Goal: Transaction & Acquisition: Purchase product/service

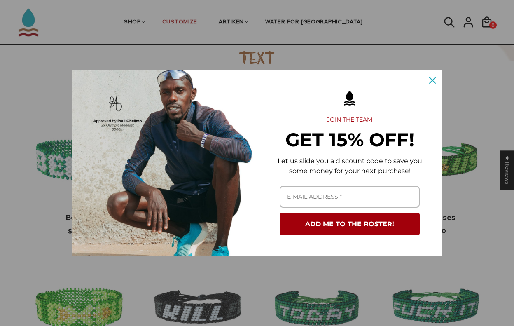
scroll to position [625, 0]
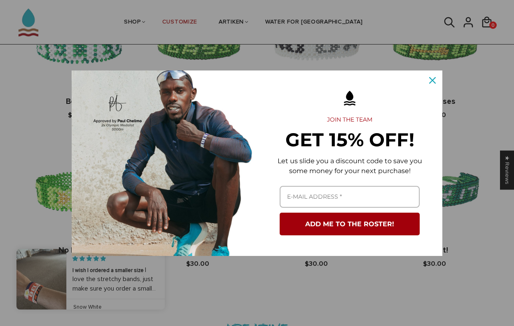
click at [433, 77] on icon "close icon" at bounding box center [432, 80] width 7 height 7
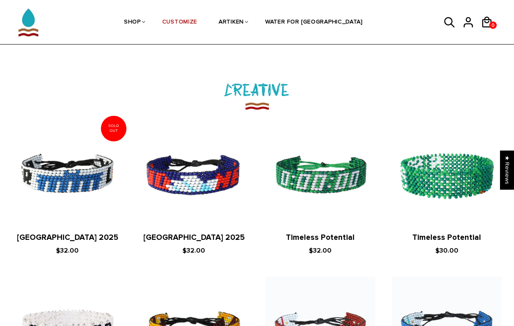
scroll to position [855, 0]
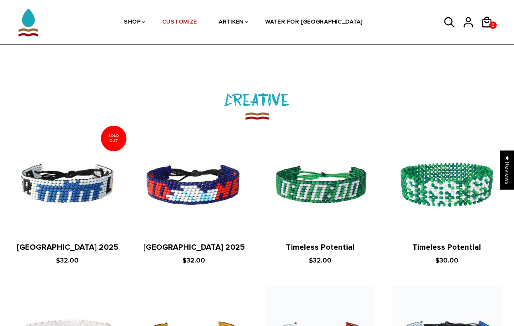
click at [265, 97] on h2 "CREATIVE" at bounding box center [257, 99] width 514 height 22
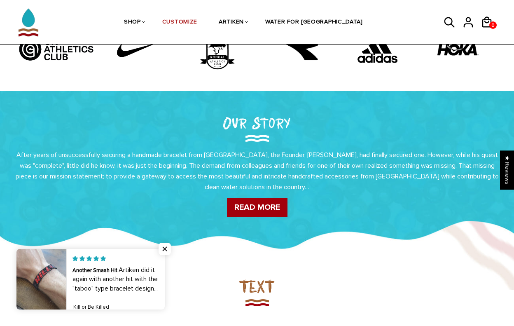
scroll to position [201, 0]
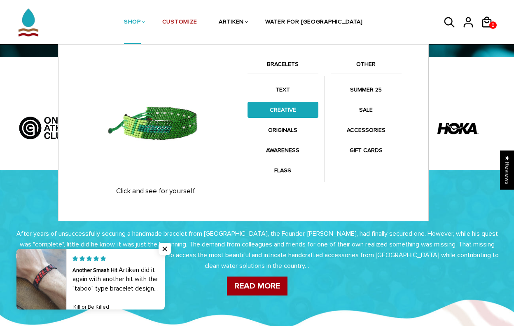
click at [288, 108] on link "CREATIVE" at bounding box center [283, 110] width 71 height 16
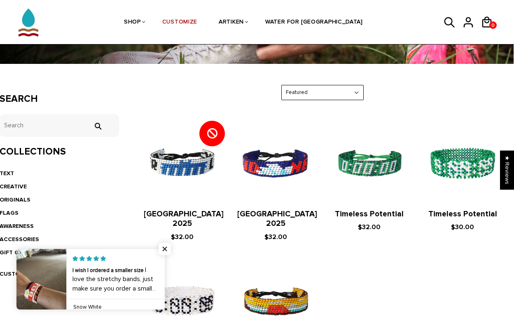
scroll to position [104, 0]
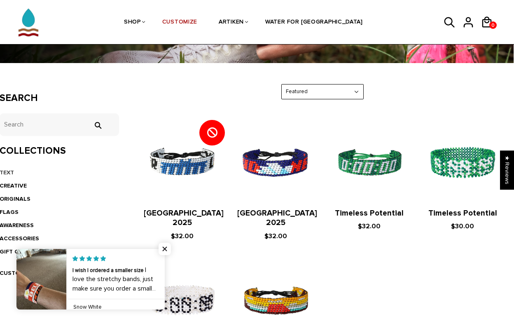
click at [4, 169] on link "TEXT" at bounding box center [7, 172] width 14 height 7
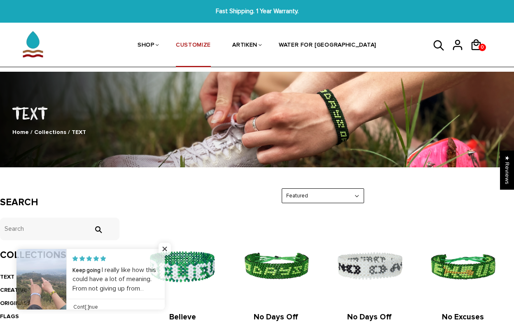
click at [204, 44] on link "CUSTOMIZE" at bounding box center [193, 46] width 35 height 44
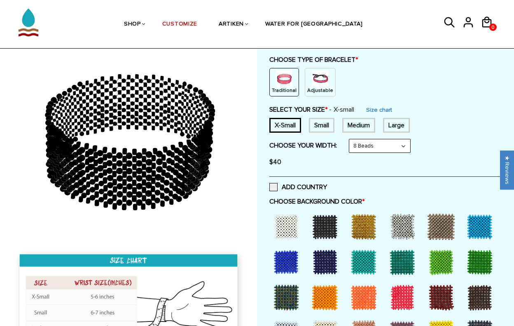
scroll to position [89, 0]
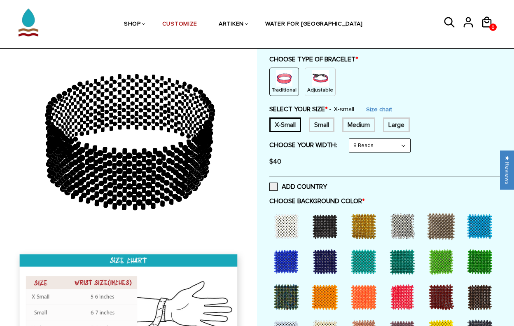
click at [325, 87] on p "Adjustable" at bounding box center [320, 90] width 26 height 7
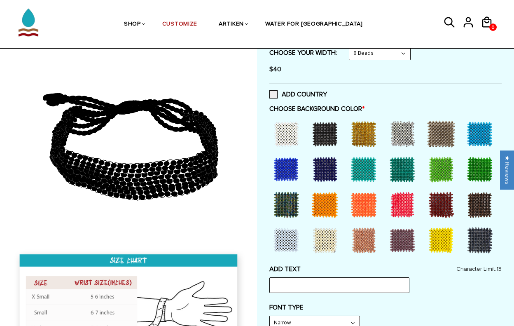
scroll to position [147, 0]
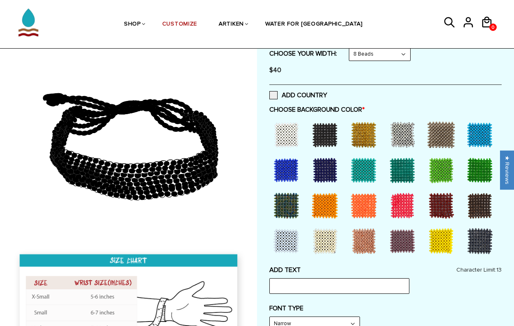
click at [328, 135] on div at bounding box center [325, 134] width 33 height 33
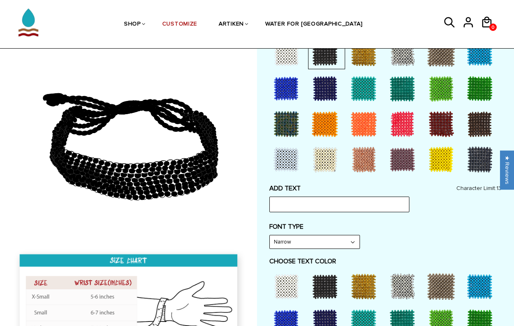
scroll to position [232, 0]
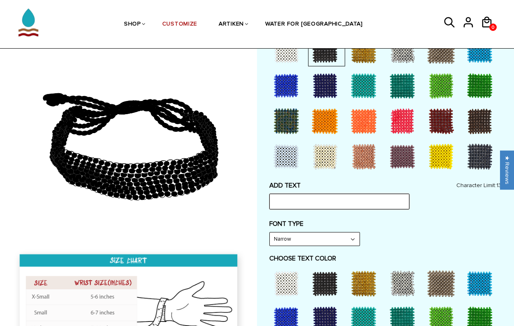
click at [306, 199] on input "text" at bounding box center [339, 202] width 140 height 16
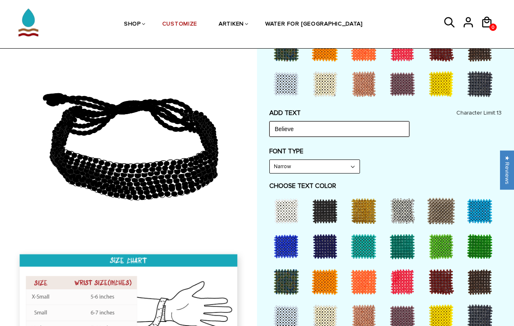
scroll to position [304, 0]
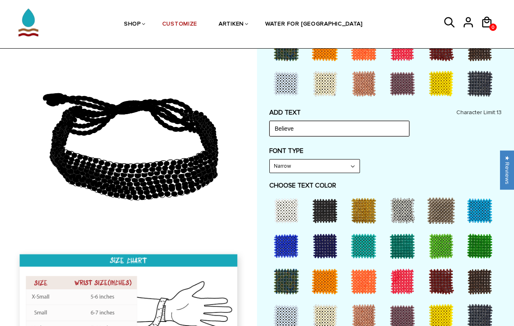
type input "Believe"
click at [403, 303] on div at bounding box center [402, 316] width 33 height 33
select select "Bold"
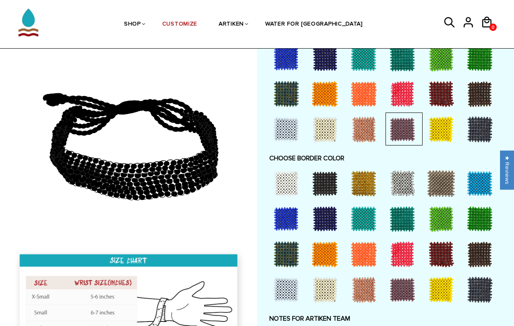
scroll to position [517, 0]
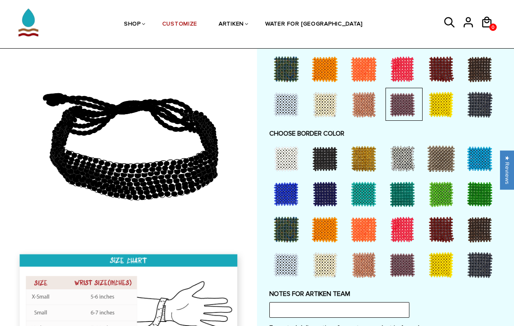
click at [332, 156] on div at bounding box center [325, 158] width 33 height 33
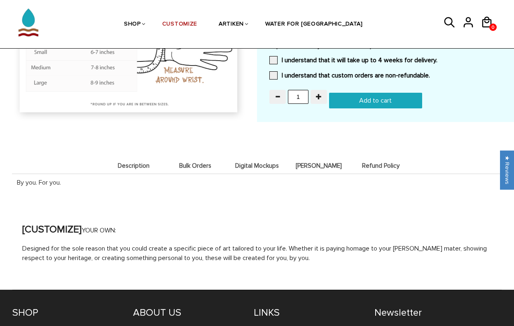
scroll to position [808, 0]
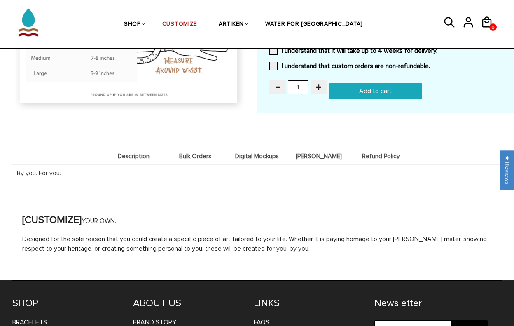
click at [259, 153] on span "Digital Mockups" at bounding box center [257, 156] width 58 height 7
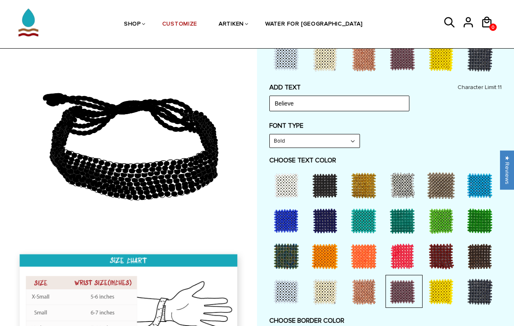
scroll to position [330, 0]
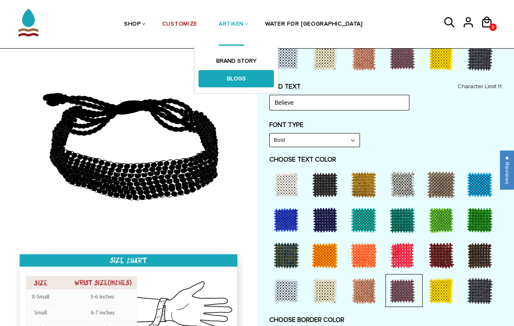
click at [254, 77] on link "BLOGS" at bounding box center [236, 78] width 75 height 17
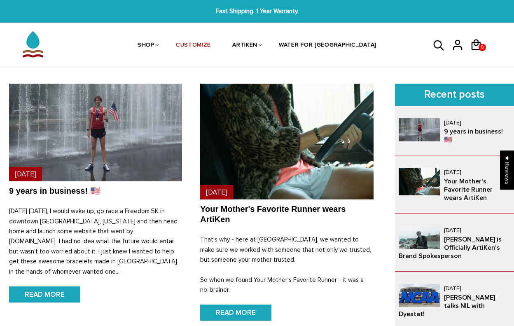
click at [35, 45] on img at bounding box center [32, 43] width 41 height 41
